Goal: Find specific page/section: Find specific page/section

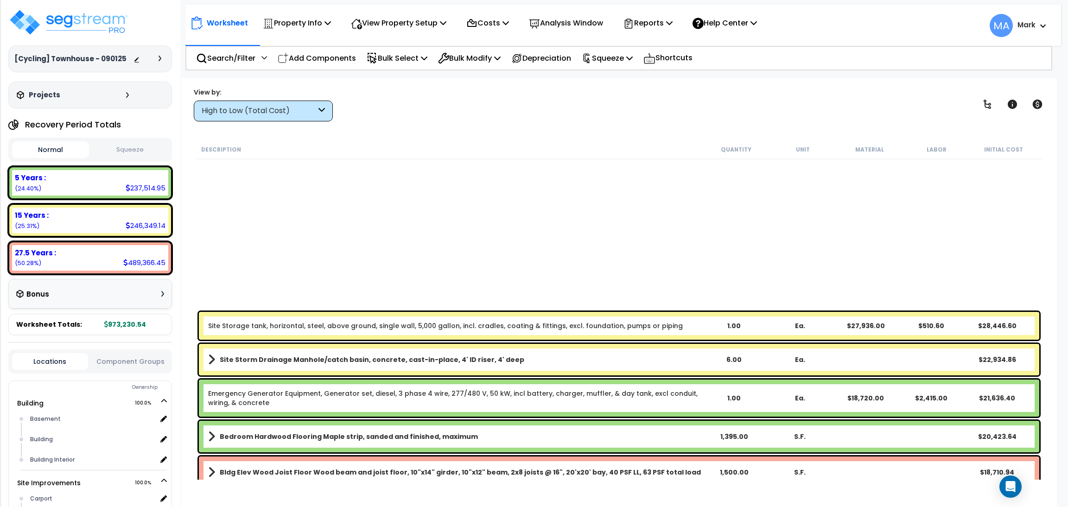
scroll to position [347, 0]
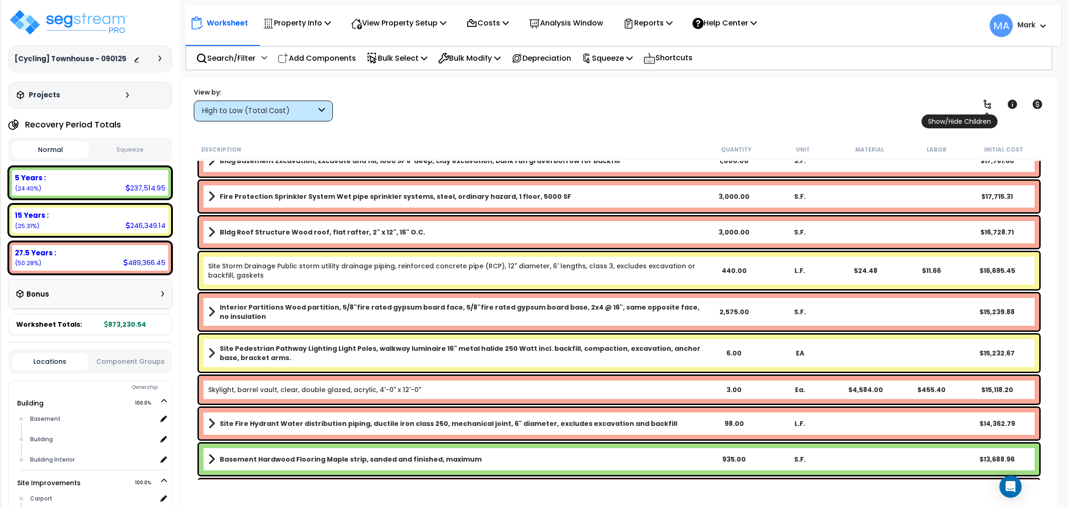
click at [977, 108] on link at bounding box center [987, 104] width 20 height 20
click at [982, 108] on icon at bounding box center [987, 104] width 11 height 11
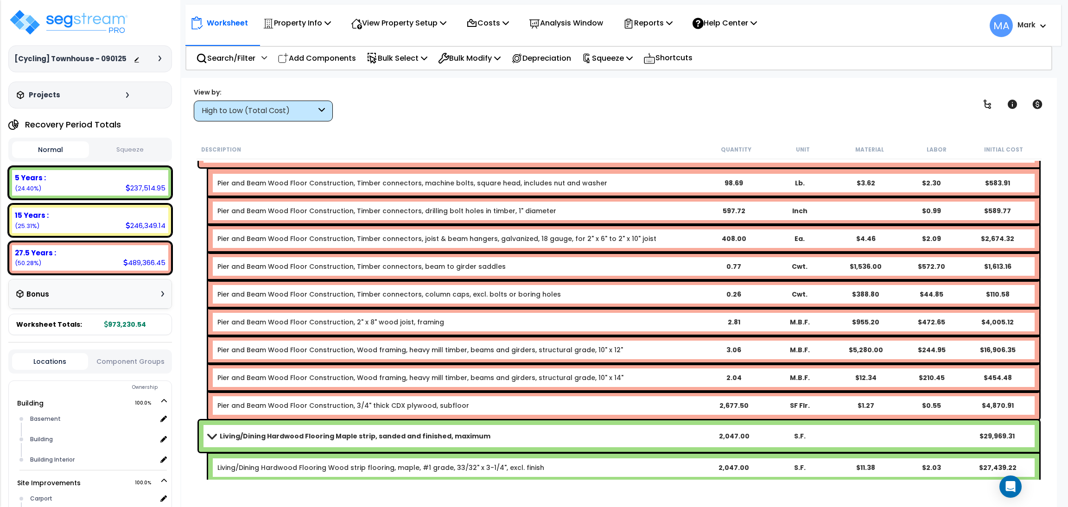
scroll to position [0, 0]
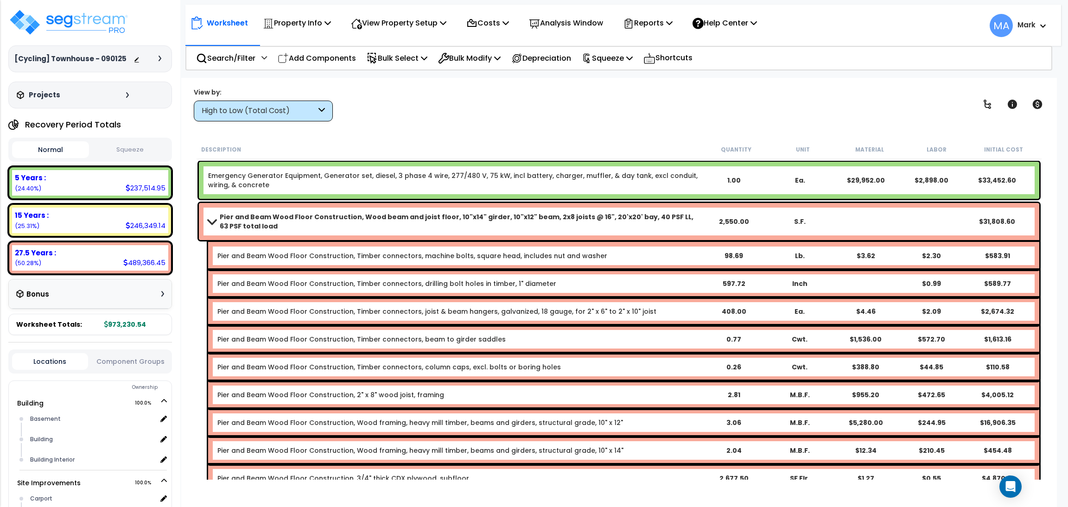
click at [315, 112] on div "High to Low (Total Cost)" at bounding box center [259, 111] width 114 height 11
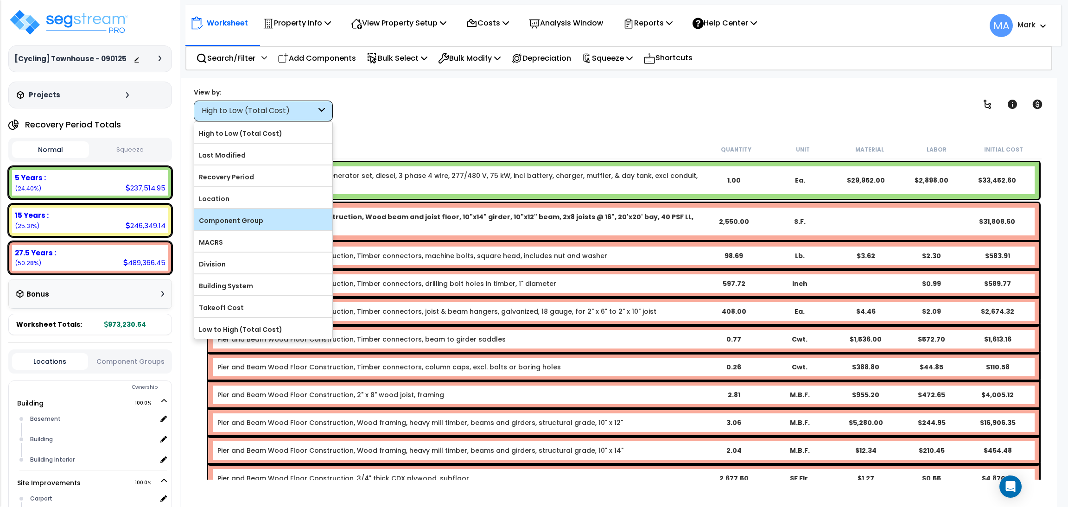
click at [265, 224] on label "Component Group" at bounding box center [263, 221] width 138 height 14
click at [0, 0] on input "Component Group" at bounding box center [0, 0] width 0 height 0
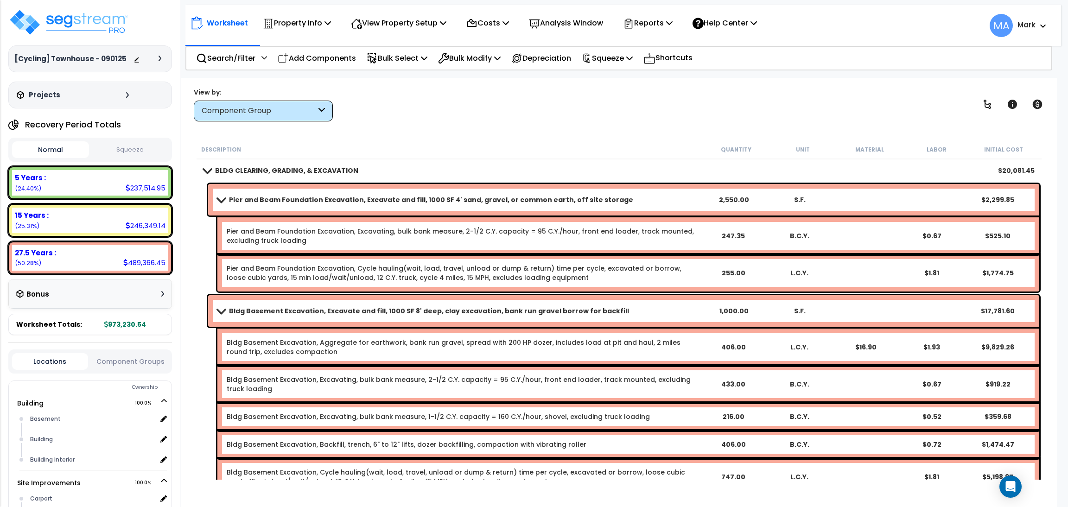
click at [271, 107] on div "Component Group" at bounding box center [259, 111] width 114 height 11
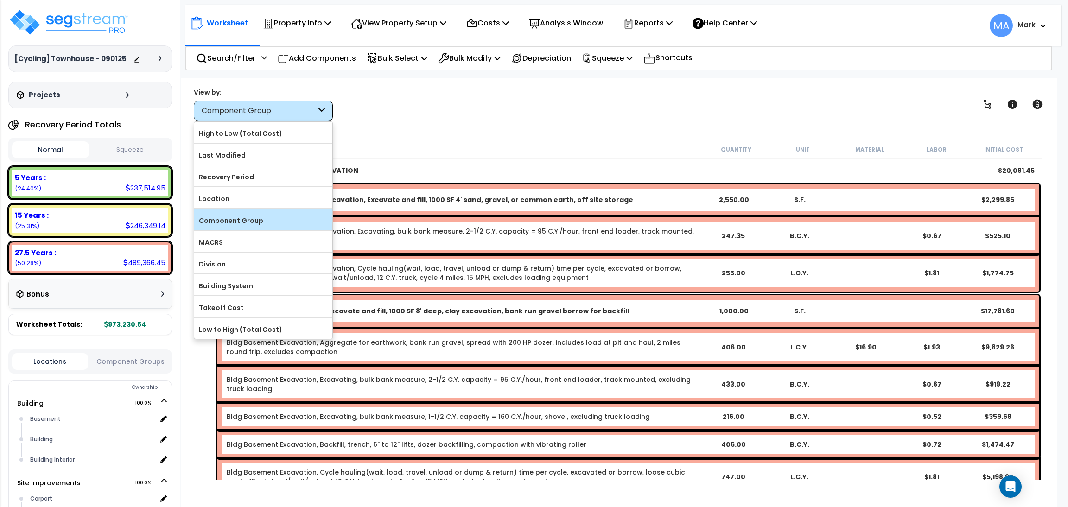
scroll to position [40, 0]
click at [260, 134] on label "High to Low (Total Cost)" at bounding box center [263, 134] width 138 height 14
click at [0, 0] on input "High to Low (Total Cost)" at bounding box center [0, 0] width 0 height 0
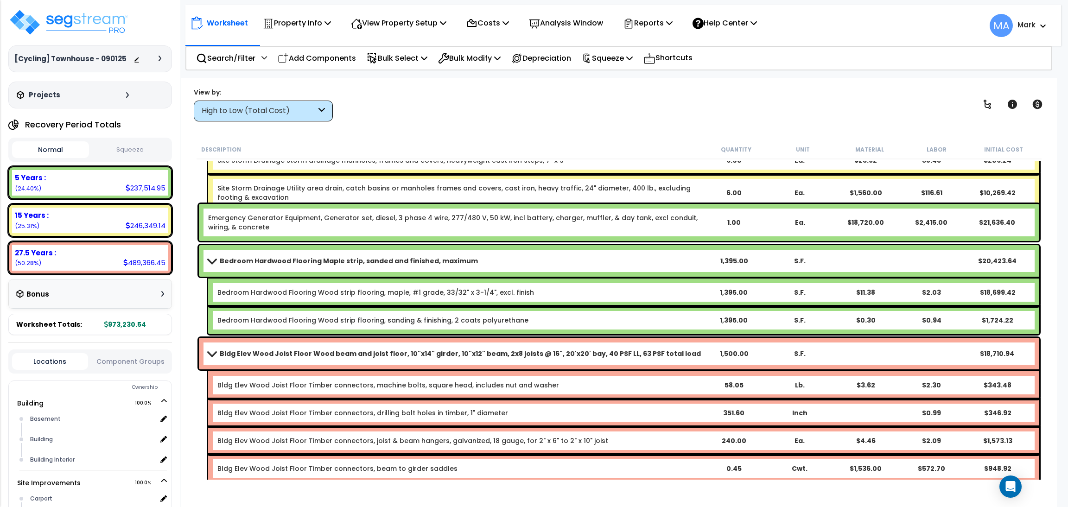
scroll to position [625, 0]
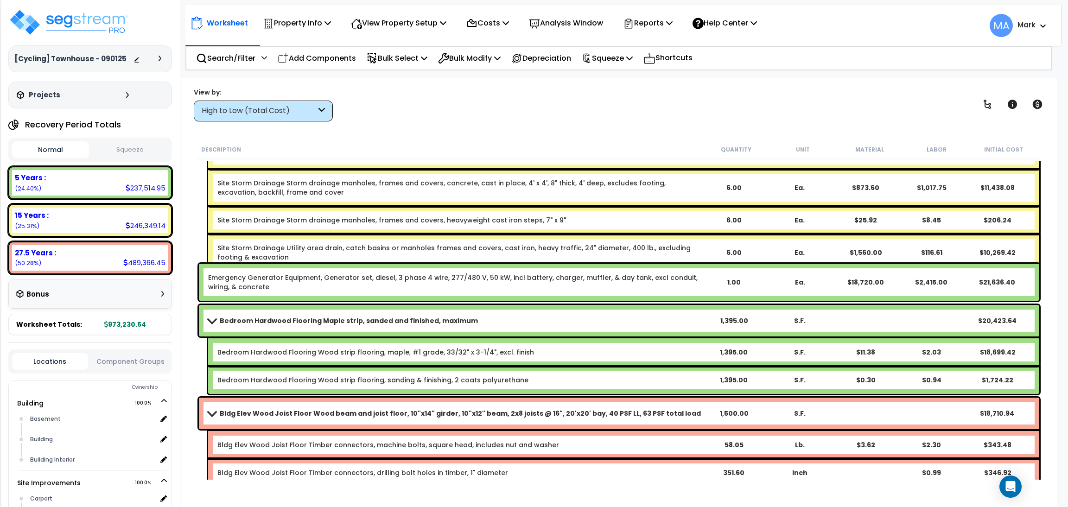
click at [311, 117] on div "High to Low (Total Cost)" at bounding box center [263, 111] width 139 height 21
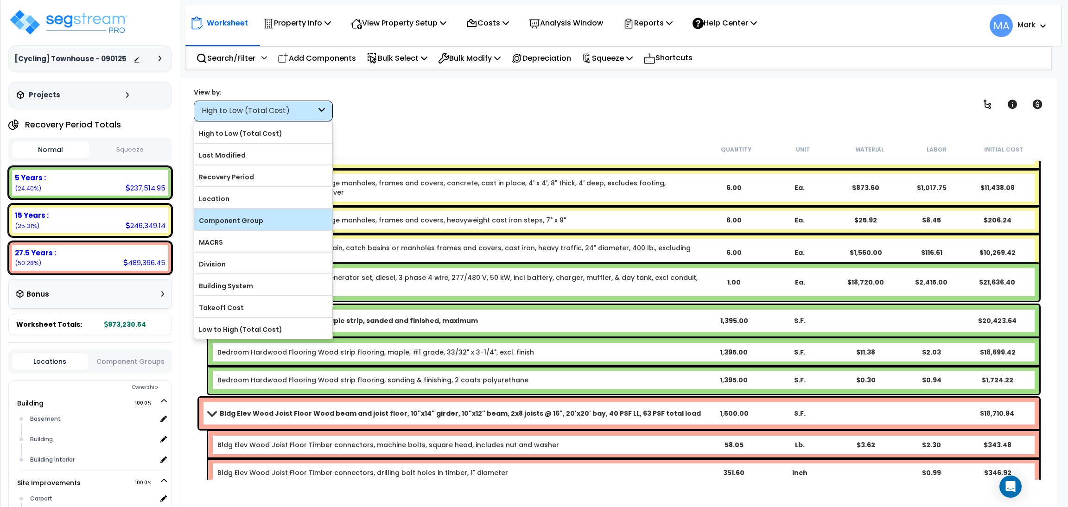
click at [216, 225] on label "Component Group" at bounding box center [263, 221] width 138 height 14
click at [0, 0] on input "Component Group" at bounding box center [0, 0] width 0 height 0
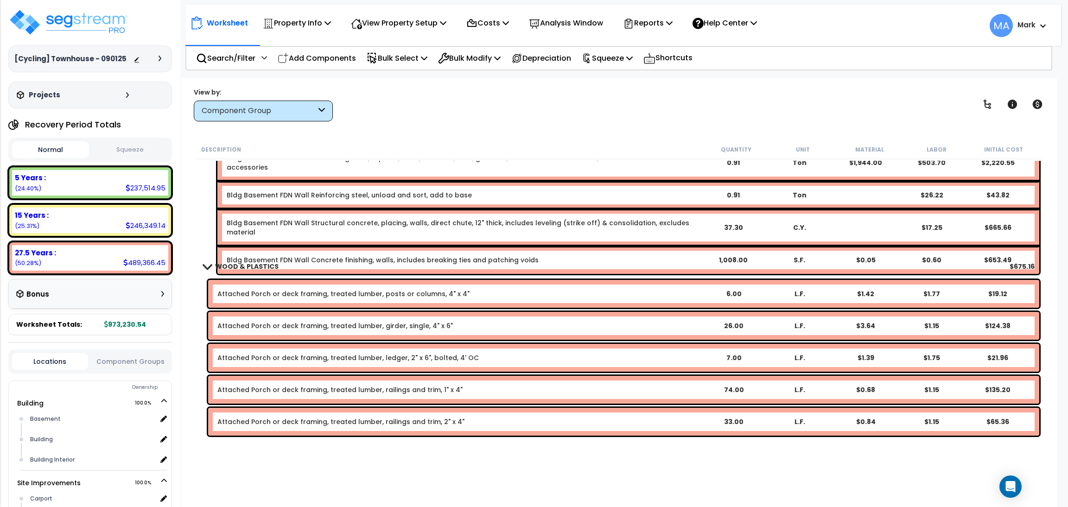
scroll to position [1738, 0]
